Goal: Check status

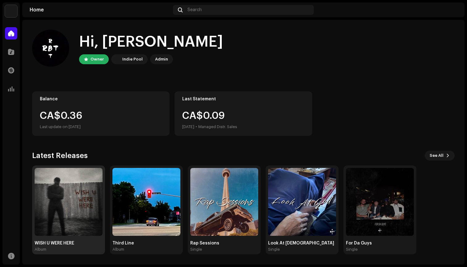
click at [79, 203] on img at bounding box center [69, 202] width 68 height 68
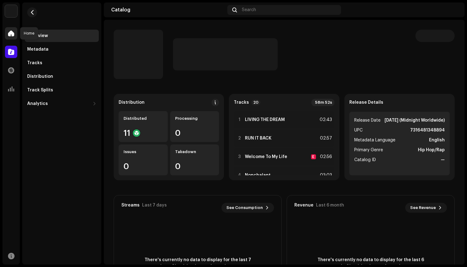
click at [10, 32] on span at bounding box center [11, 33] width 6 height 5
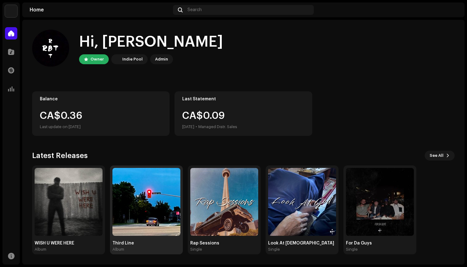
click at [135, 190] on img at bounding box center [146, 202] width 68 height 68
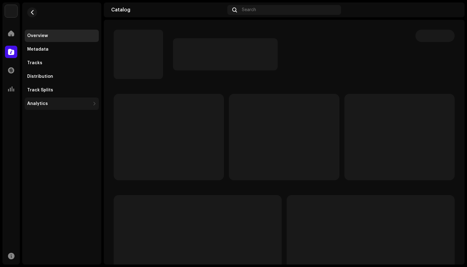
click at [49, 106] on div "Analytics" at bounding box center [58, 103] width 63 height 5
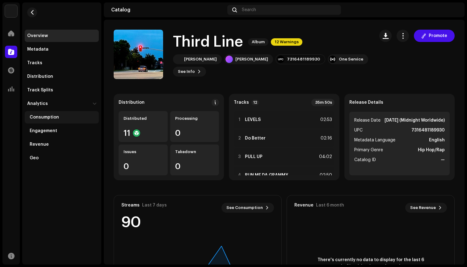
click at [55, 119] on div "Consumption" at bounding box center [44, 117] width 29 height 5
